Goal: Information Seeking & Learning: Learn about a topic

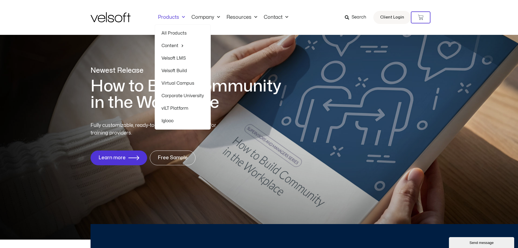
click at [179, 17] on span "Menu" at bounding box center [182, 17] width 6 height 9
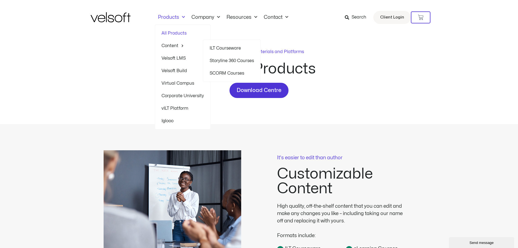
click at [240, 47] on link "ILT Courseware" at bounding box center [232, 48] width 44 height 13
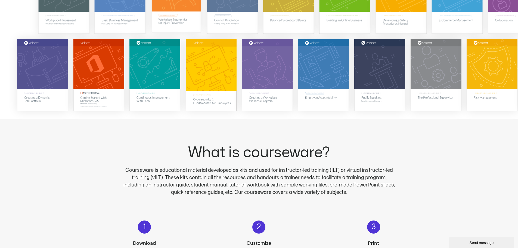
scroll to position [190, 0]
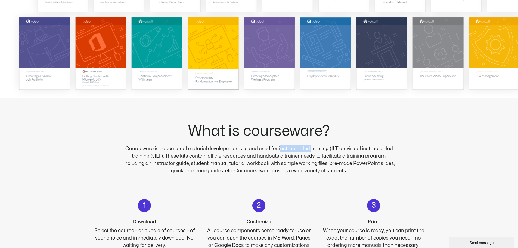
drag, startPoint x: 281, startPoint y: 147, endPoint x: 311, endPoint y: 147, distance: 30.4
click at [311, 147] on p "Courseware is educational material developed as kits and used for instructor-le…" at bounding box center [259, 159] width 275 height 29
click at [125, 148] on p "Courseware is educational material developed as kits and used for instructor-le…" at bounding box center [259, 159] width 275 height 29
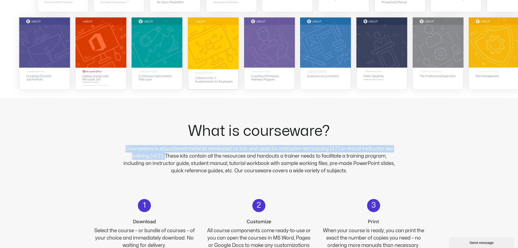
drag, startPoint x: 127, startPoint y: 148, endPoint x: 155, endPoint y: 158, distance: 29.9
click at [155, 158] on p "Courseware is educational material developed as kits and used for instructor-le…" at bounding box center [259, 159] width 275 height 29
copy p "Courseware is educational material developed as kits and used for instructor-le…"
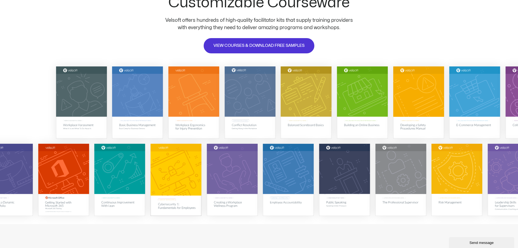
scroll to position [54, 0]
